Goal: Task Accomplishment & Management: Complete application form

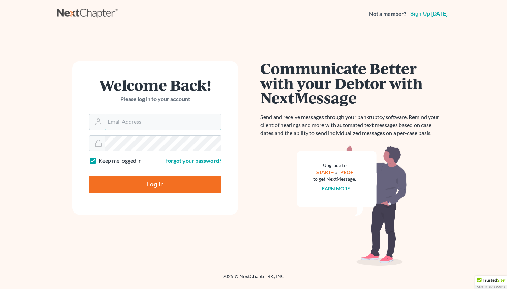
type input "[EMAIL_ADDRESS][DOMAIN_NAME]"
click at [155, 184] on input "Log In" at bounding box center [155, 184] width 132 height 17
type input "Thinking..."
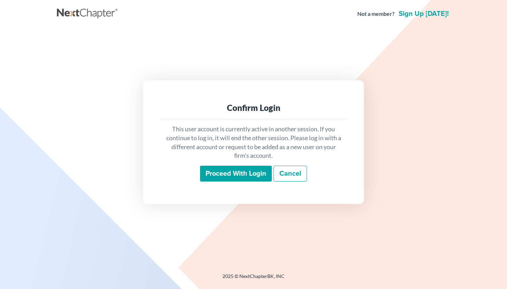
click at [153, 188] on div "Confirm Login This user account is currently active in another session. If you …" at bounding box center [253, 141] width 221 height 123
click at [232, 172] on input "Proceed with login" at bounding box center [236, 174] width 72 height 16
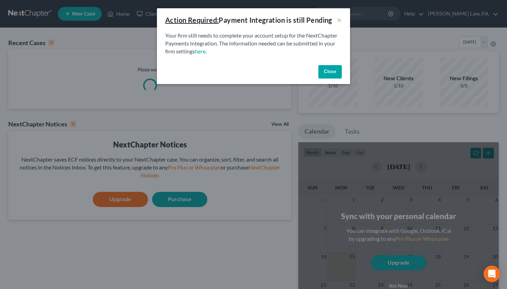
click at [335, 70] on button "Close" at bounding box center [329, 72] width 23 height 14
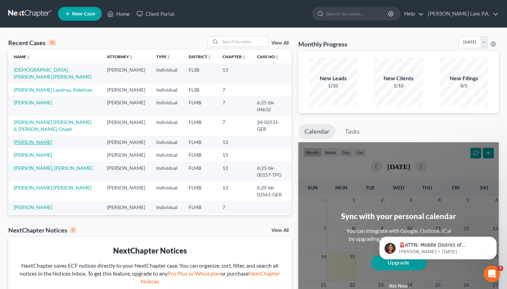
click at [38, 145] on link "[PERSON_NAME]" at bounding box center [33, 142] width 38 height 6
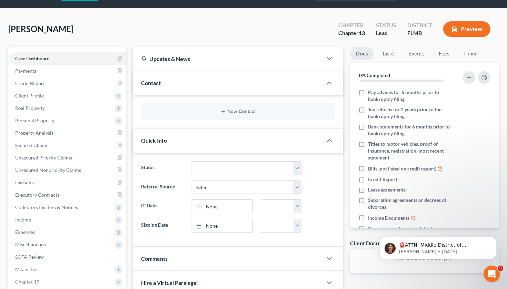
scroll to position [20, 0]
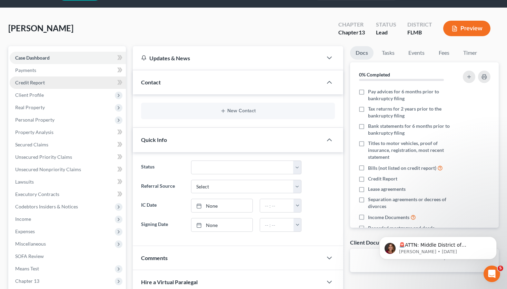
click at [50, 82] on link "Credit Report" at bounding box center [68, 83] width 116 height 12
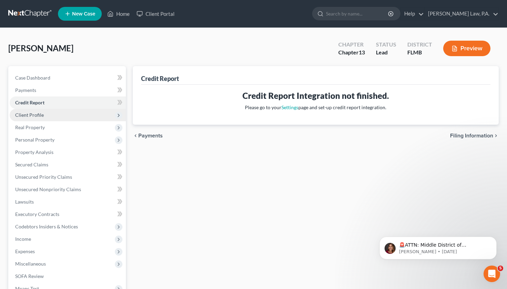
click at [41, 109] on span "Client Profile" at bounding box center [68, 115] width 116 height 12
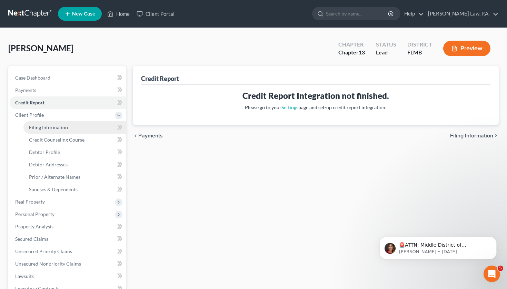
click at [43, 125] on span "Filing Information" at bounding box center [48, 127] width 39 height 6
select select "1"
select select "0"
select select "3"
select select "9"
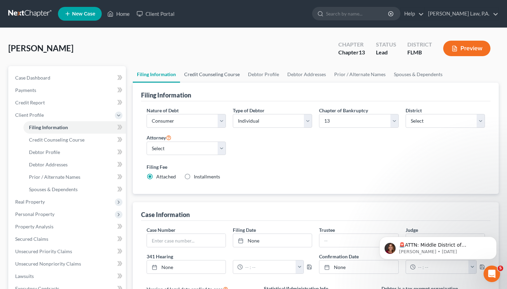
click at [220, 78] on link "Credit Counseling Course" at bounding box center [212, 74] width 64 height 17
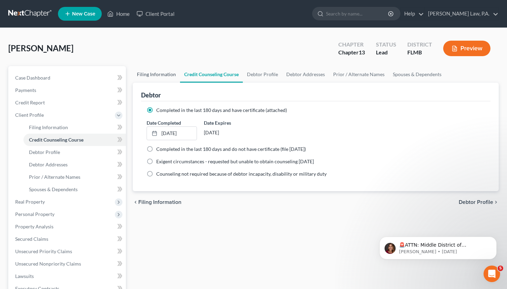
click at [164, 76] on link "Filing Information" at bounding box center [156, 74] width 47 height 17
select select "1"
select select "0"
select select "3"
select select "15"
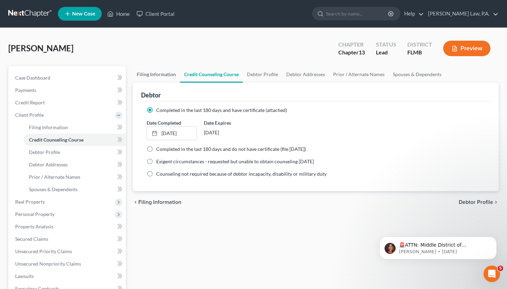
select select "0"
select select "9"
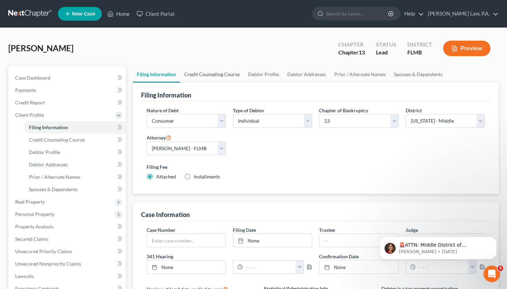
click at [192, 70] on link "Credit Counseling Course" at bounding box center [212, 74] width 64 height 17
